Goal: Communication & Community: Answer question/provide support

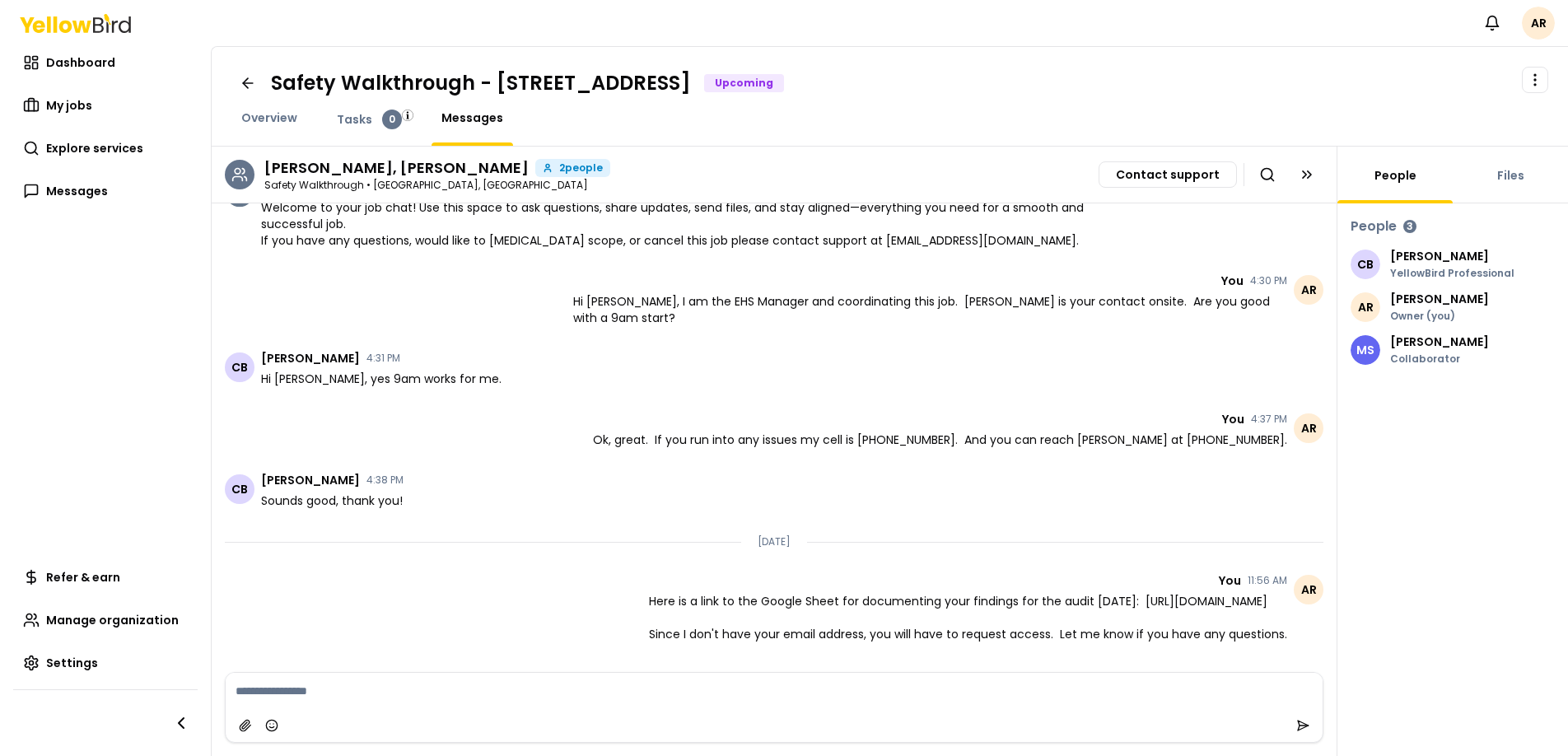
scroll to position [172, 0]
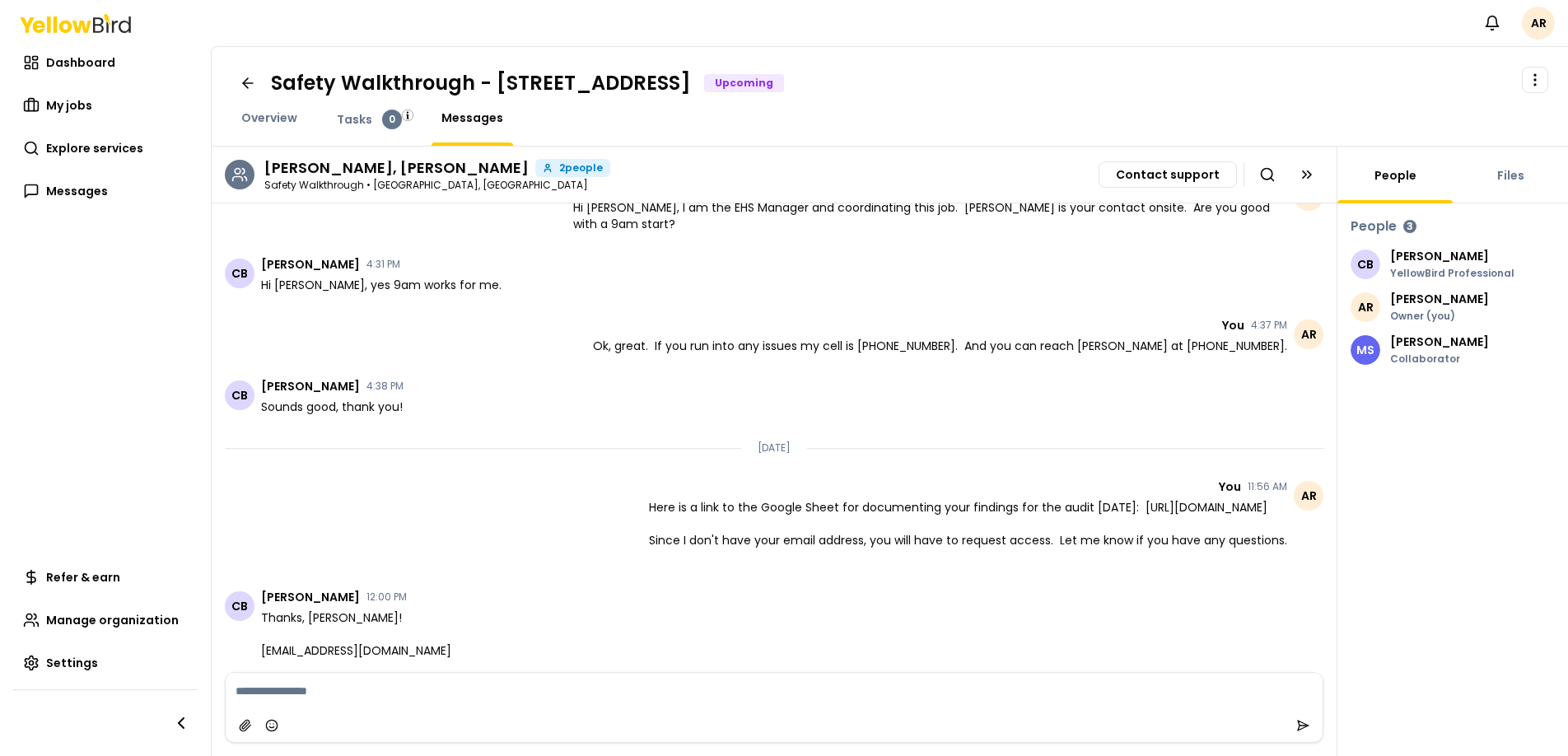
click at [354, 649] on span "Thanks, [PERSON_NAME]! [EMAIL_ADDRESS][DOMAIN_NAME]" at bounding box center [355, 634] width 190 height 49
copy span "[EMAIL_ADDRESS][DOMAIN_NAME]"
